Goal: Obtain resource: Obtain resource

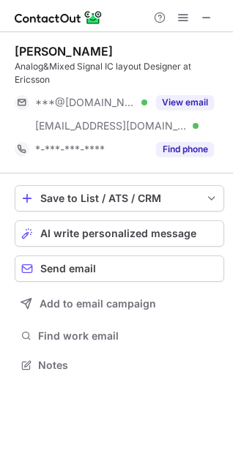
scroll to position [354, 233]
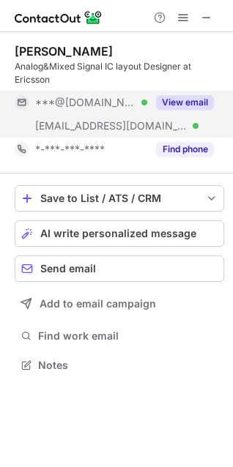
click at [184, 103] on button "View email" at bounding box center [185, 102] width 58 height 15
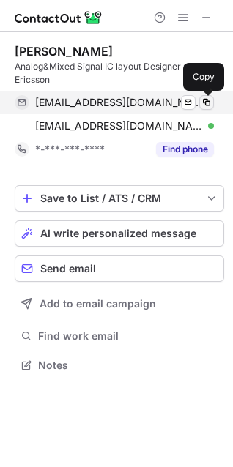
click at [209, 100] on span at bounding box center [207, 103] width 12 height 12
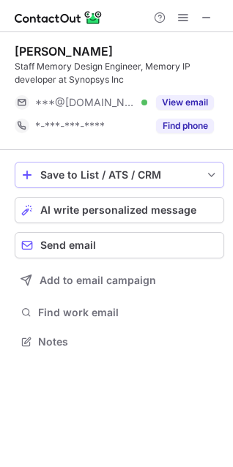
scroll to position [331, 233]
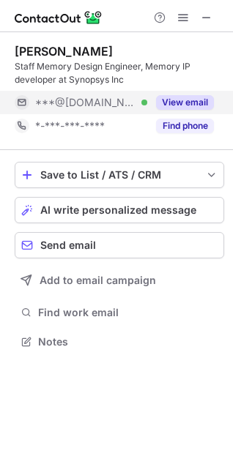
click at [162, 103] on button "View email" at bounding box center [185, 102] width 58 height 15
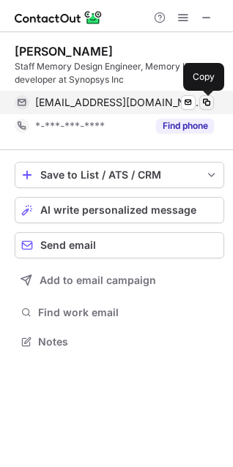
click at [207, 96] on button at bounding box center [206, 102] width 15 height 15
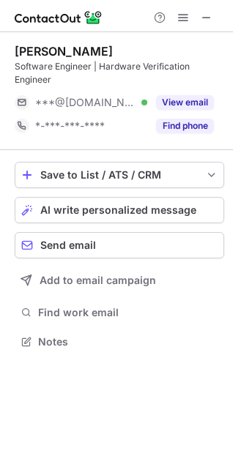
scroll to position [331, 233]
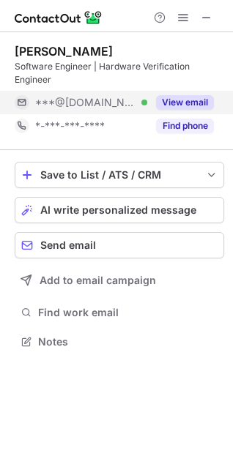
click at [205, 107] on button "View email" at bounding box center [185, 102] width 58 height 15
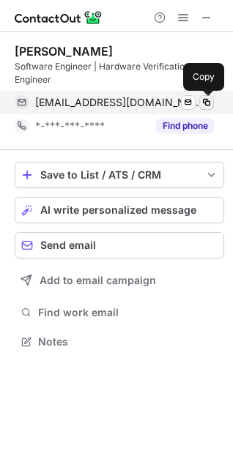
click at [205, 100] on span at bounding box center [207, 103] width 12 height 12
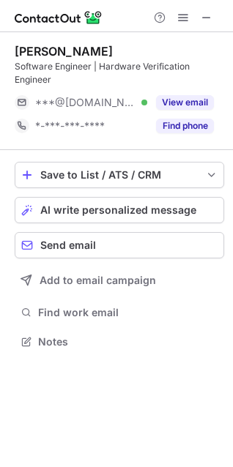
scroll to position [331, 233]
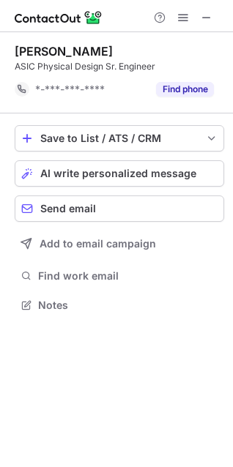
scroll to position [294, 233]
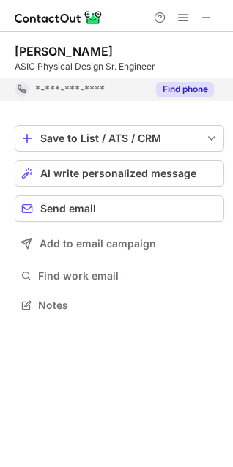
click at [172, 94] on button "Find phone" at bounding box center [185, 89] width 58 height 15
